Goal: Find specific page/section: Find specific page/section

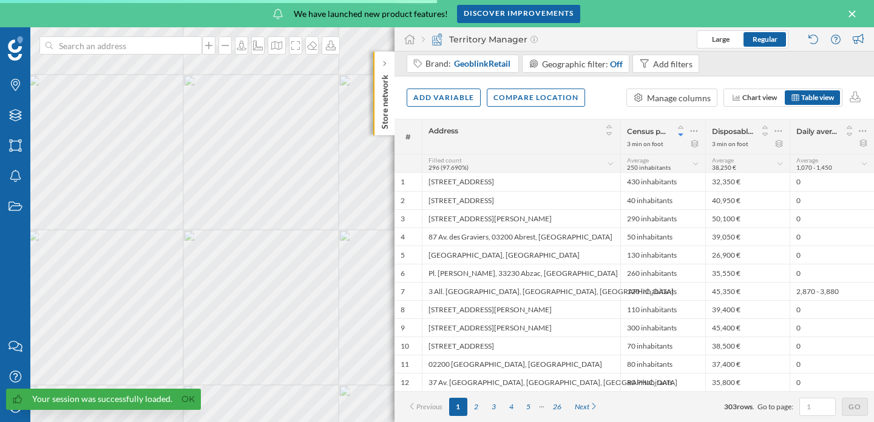
click at [856, 15] on icon at bounding box center [851, 13] width 13 height 11
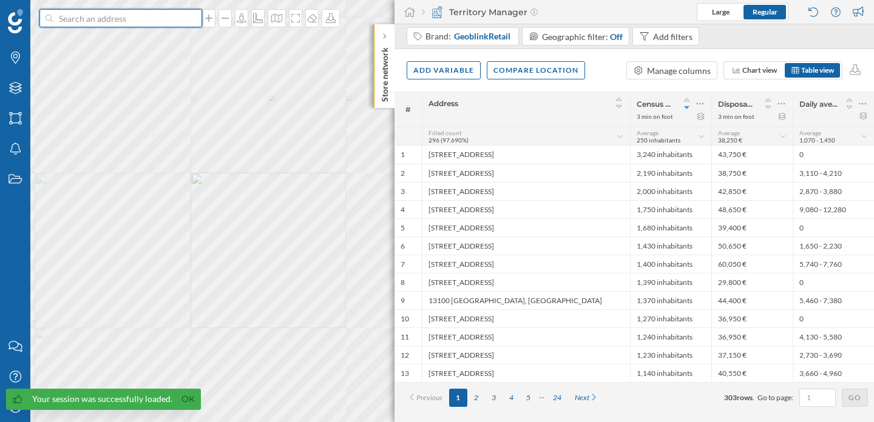
click at [122, 16] on input at bounding box center [121, 18] width 136 height 18
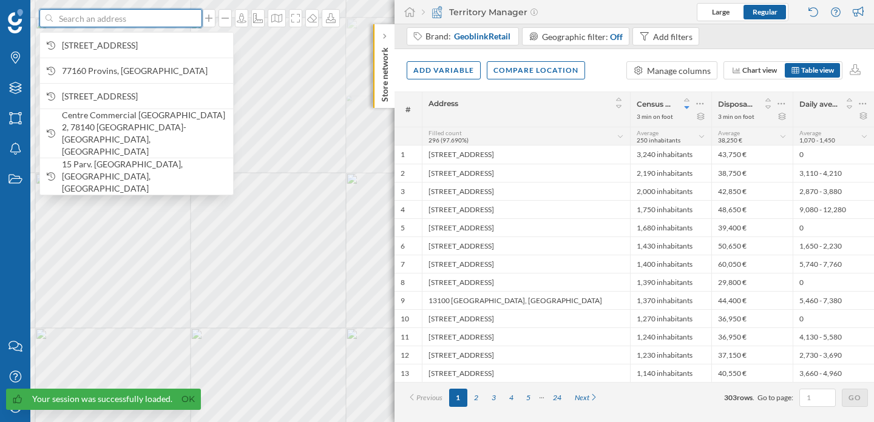
click at [122, 16] on input at bounding box center [121, 18] width 136 height 18
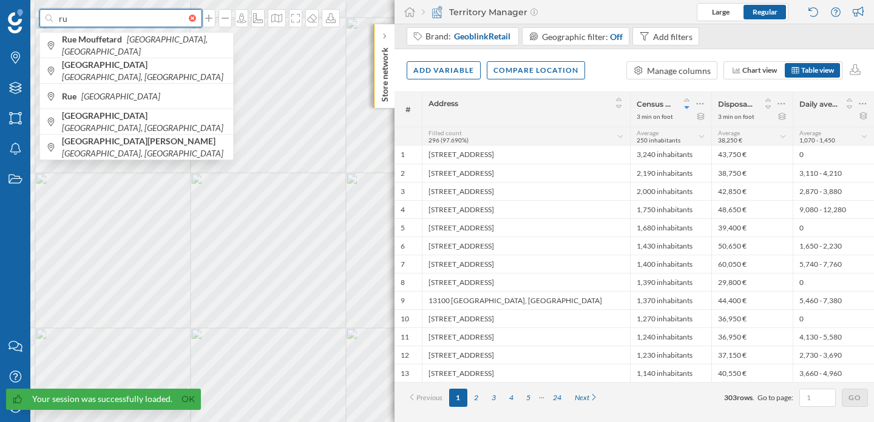
type input "r"
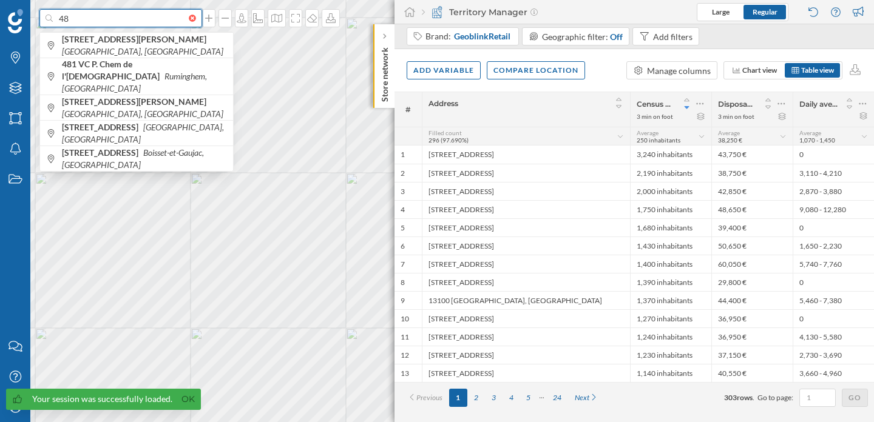
type input "4"
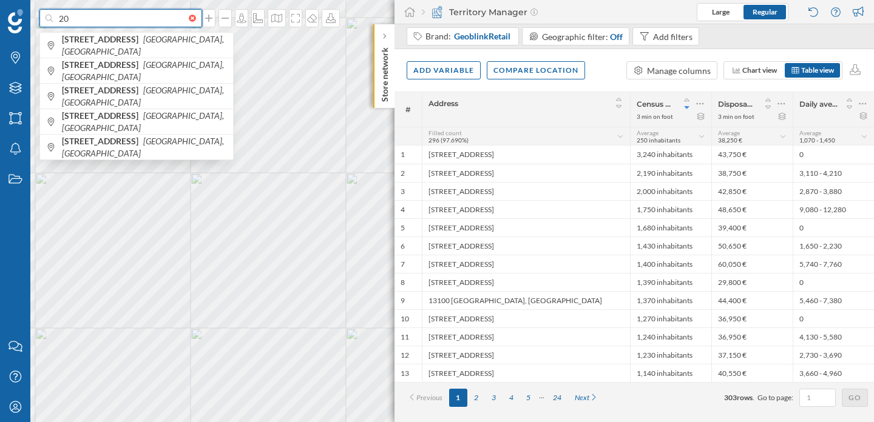
type input "2"
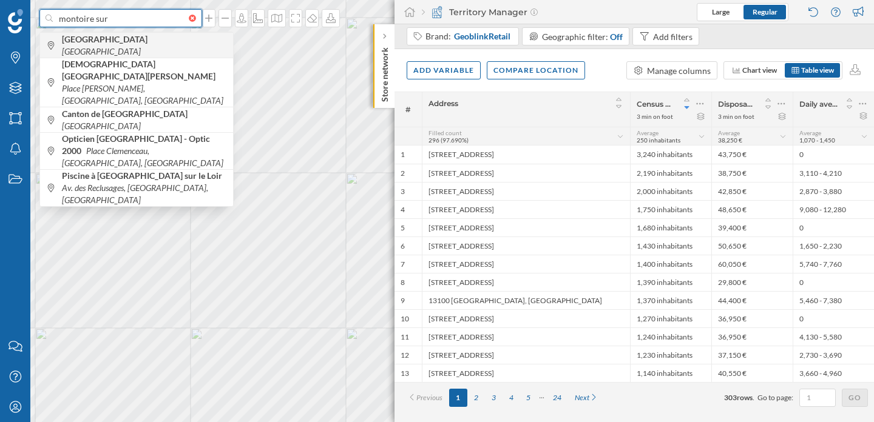
type input "montoire sur"
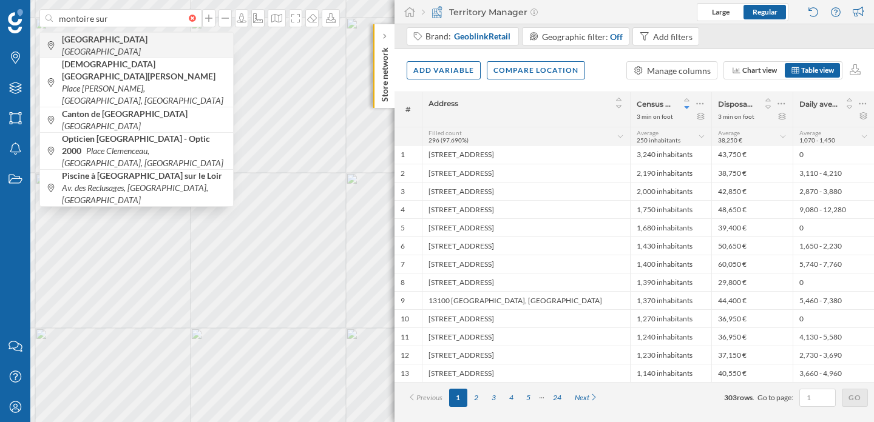
click at [110, 43] on b "[GEOGRAPHIC_DATA]" at bounding box center [106, 39] width 89 height 10
